Goal: Information Seeking & Learning: Learn about a topic

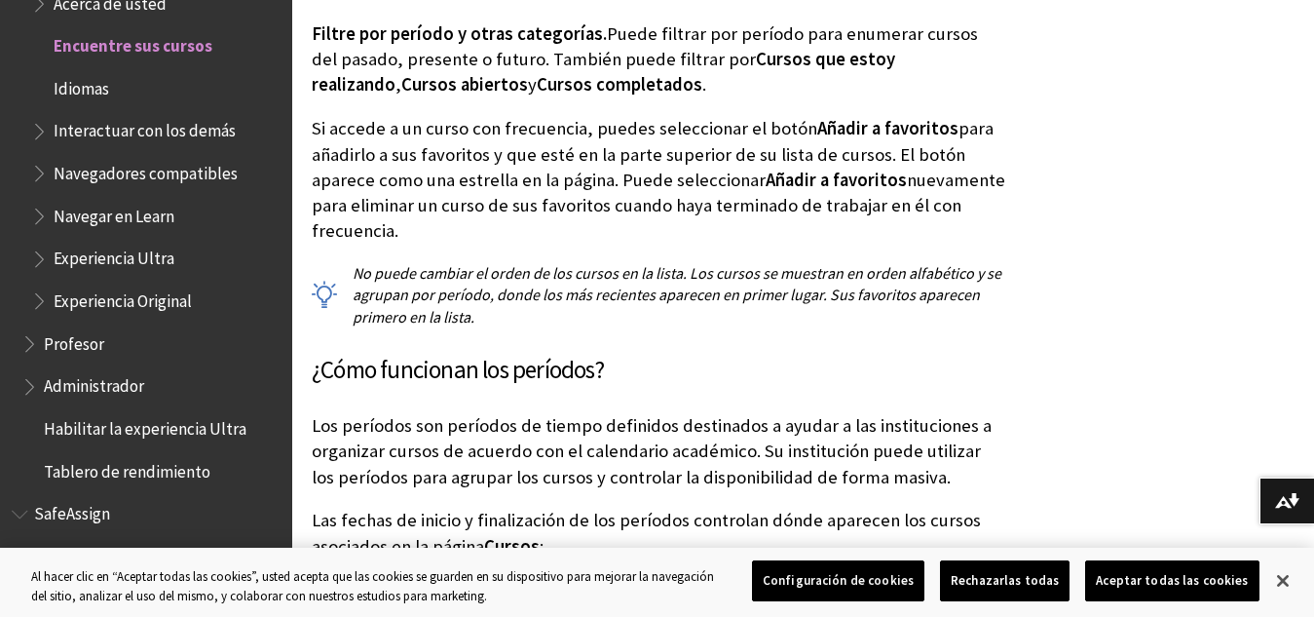
scroll to position [1441, 0]
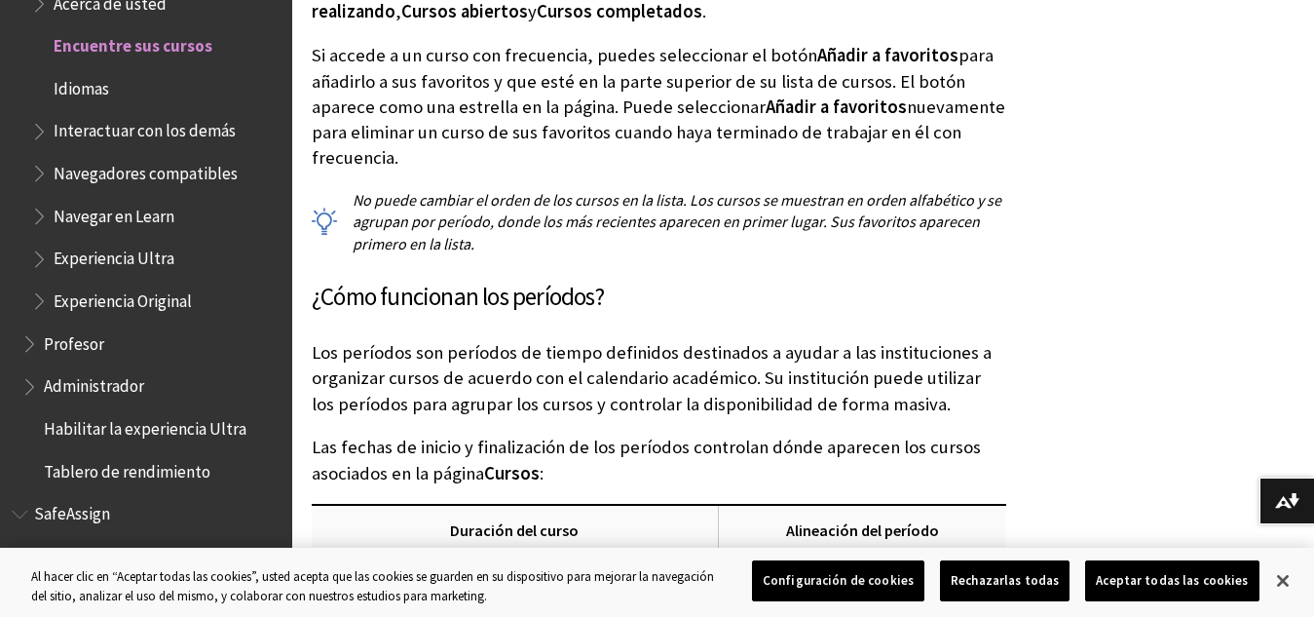
click at [831, 590] on button "Configuración de cookies" at bounding box center [838, 580] width 172 height 41
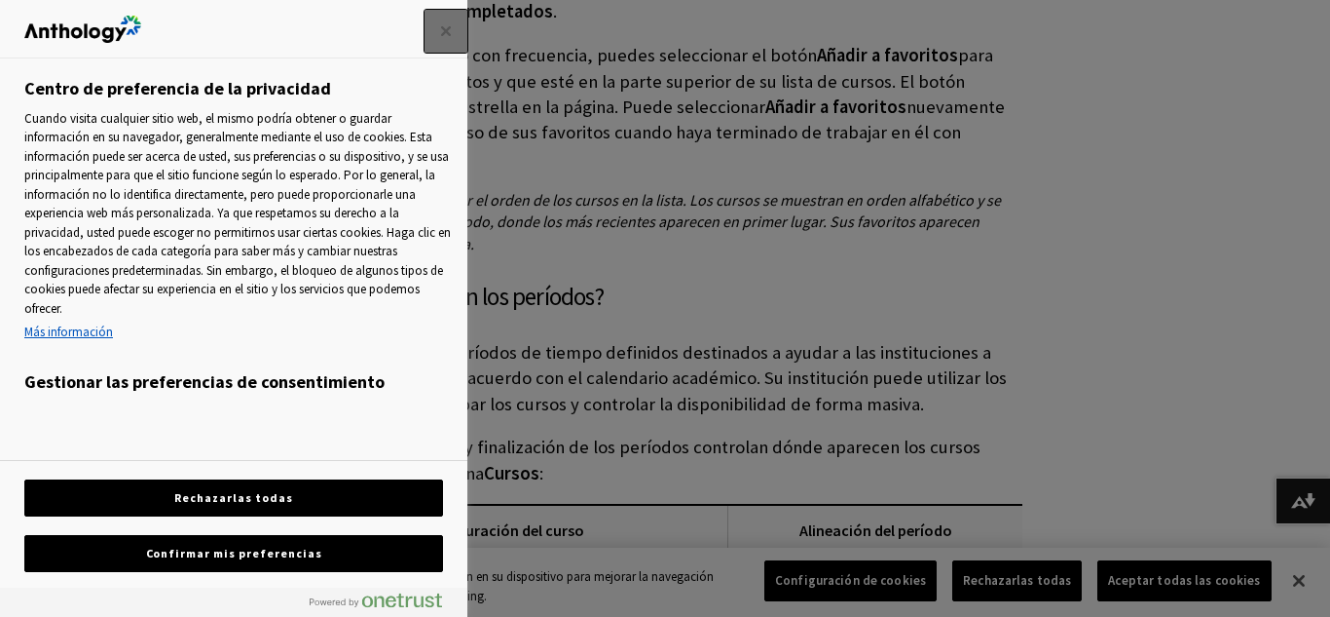
click at [448, 42] on button "Cerrar" at bounding box center [446, 31] width 43 height 43
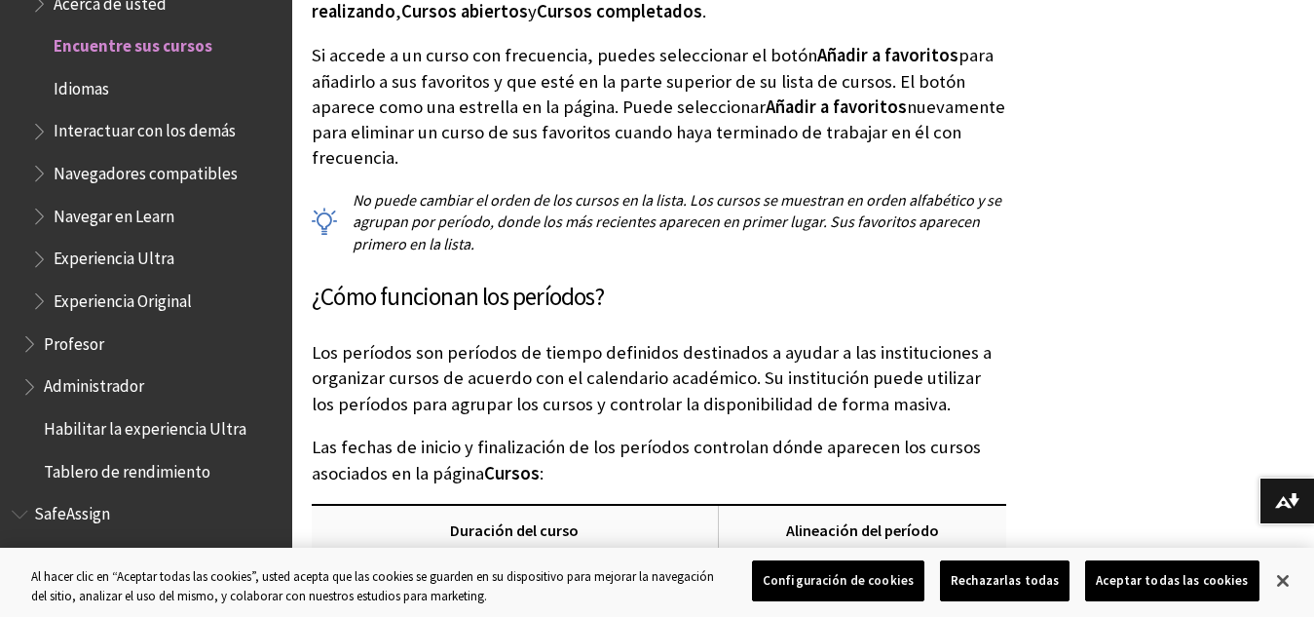
click at [195, 252] on span "Experiencia Ultra" at bounding box center [155, 259] width 249 height 33
click at [139, 254] on span "Experiencia Ultra" at bounding box center [118, 256] width 129 height 26
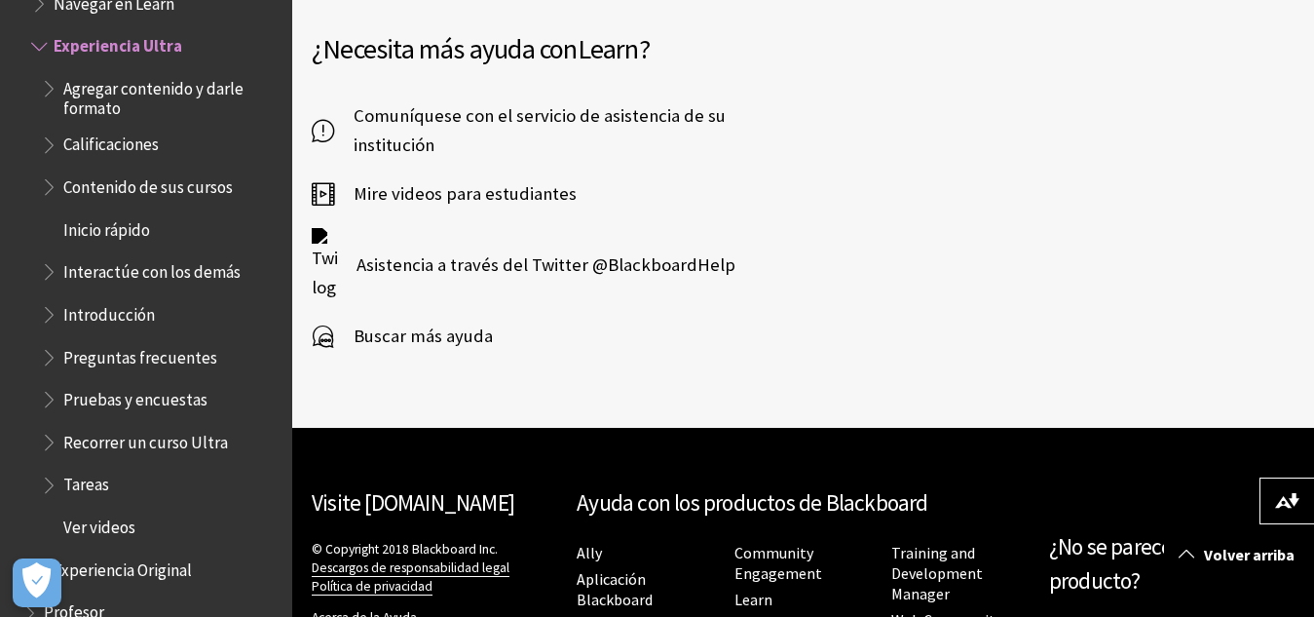
scroll to position [1948, 0]
